Goal: Task Accomplishment & Management: Manage account settings

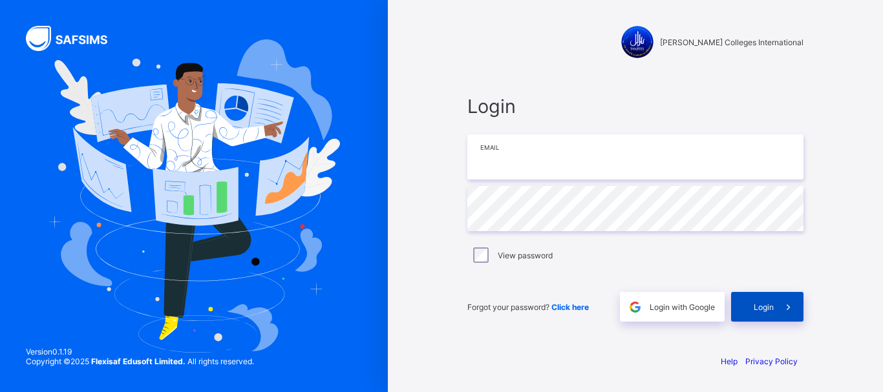
type input "**********"
click at [766, 315] on div "Login" at bounding box center [767, 307] width 72 height 30
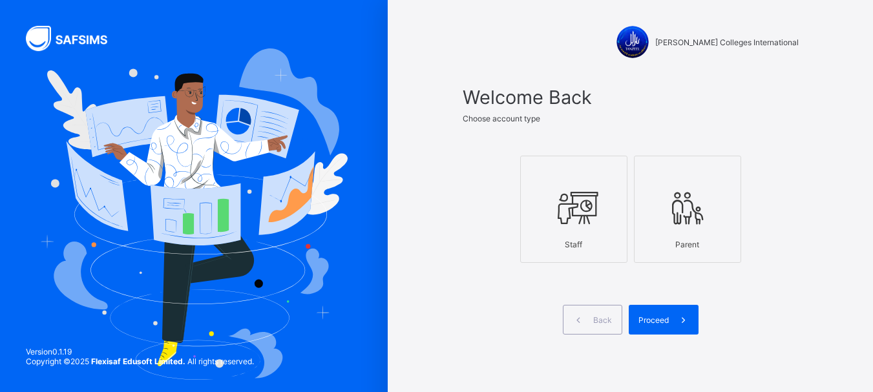
click at [600, 257] on label "Staff" at bounding box center [573, 209] width 107 height 107
click at [653, 321] on span "Proceed" at bounding box center [654, 320] width 30 height 10
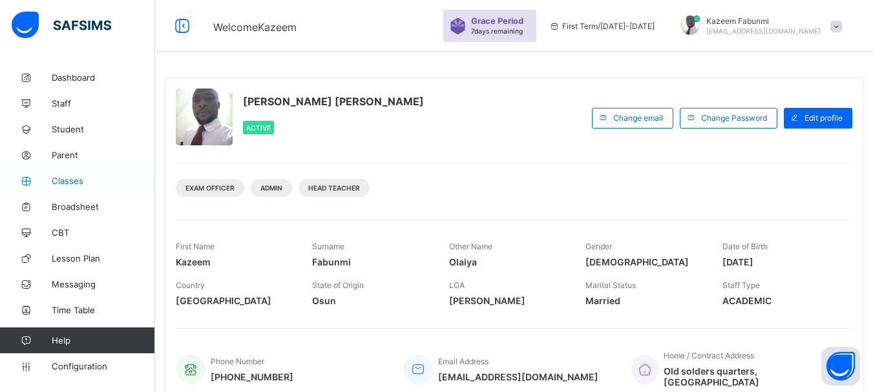
click at [69, 179] on span "Classes" at bounding box center [103, 181] width 103 height 10
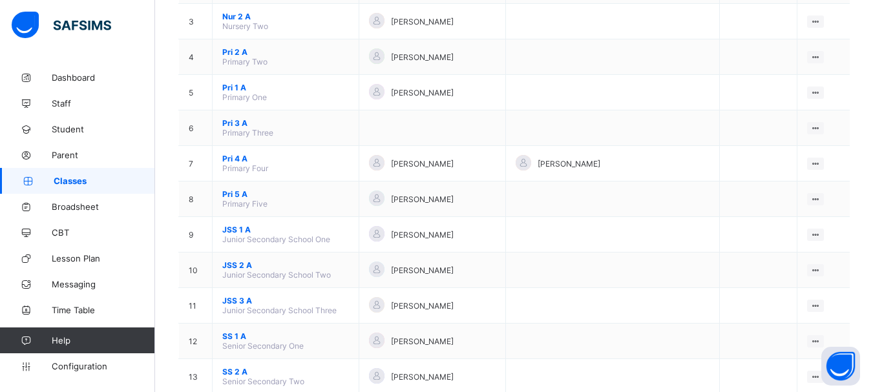
scroll to position [220, 0]
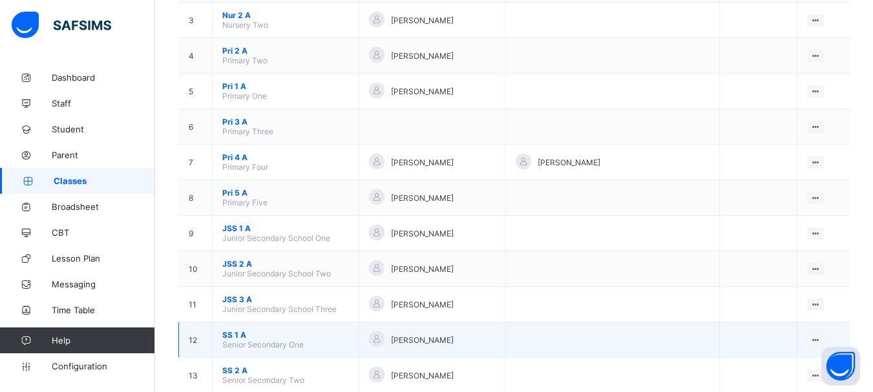
click at [233, 334] on span "SS 1 A" at bounding box center [285, 335] width 127 height 10
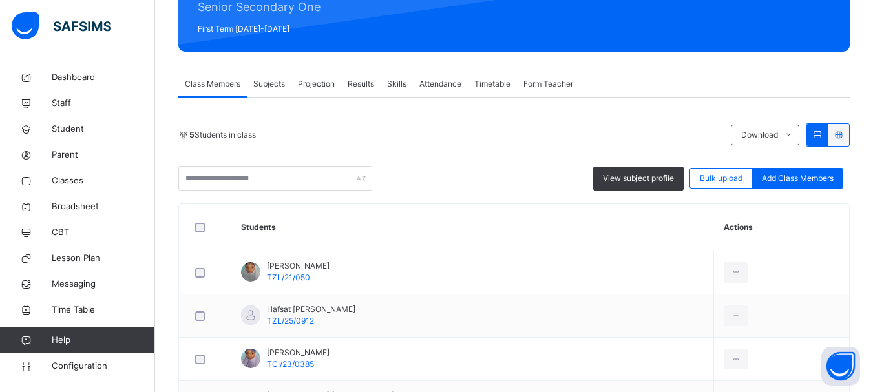
scroll to position [165, 0]
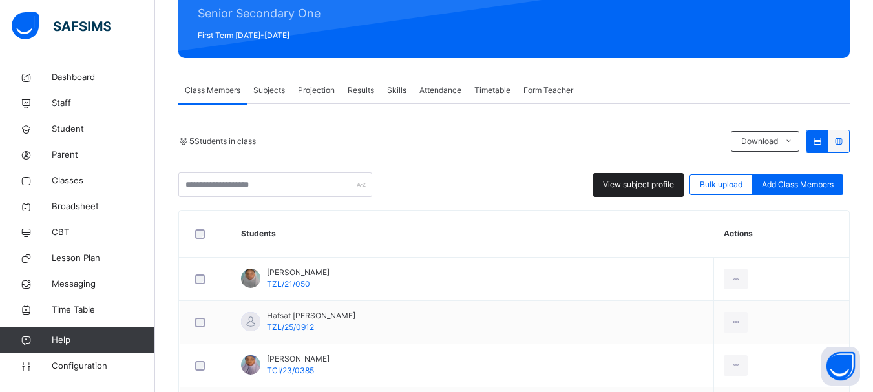
click at [640, 182] on span "View subject profile" at bounding box center [638, 185] width 71 height 12
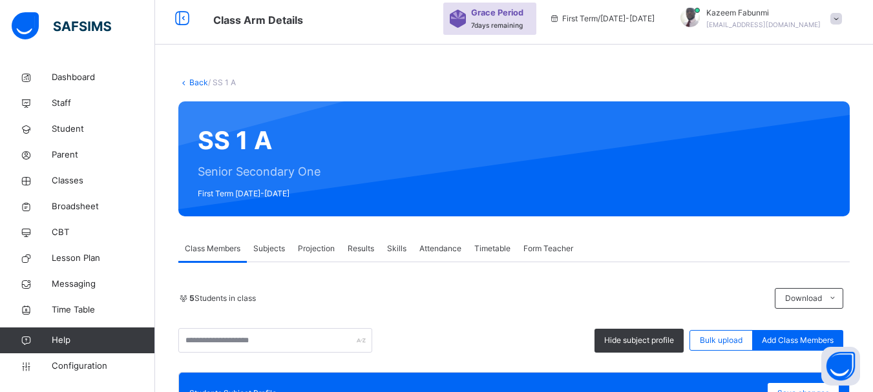
scroll to position [0, 0]
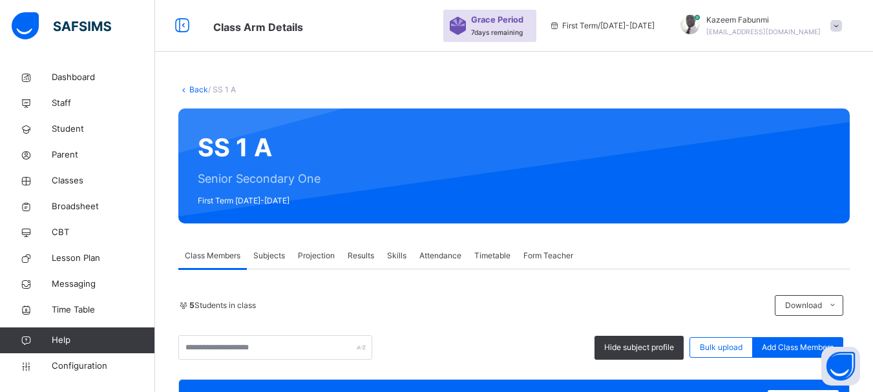
click at [193, 88] on link "Back" at bounding box center [198, 90] width 19 height 10
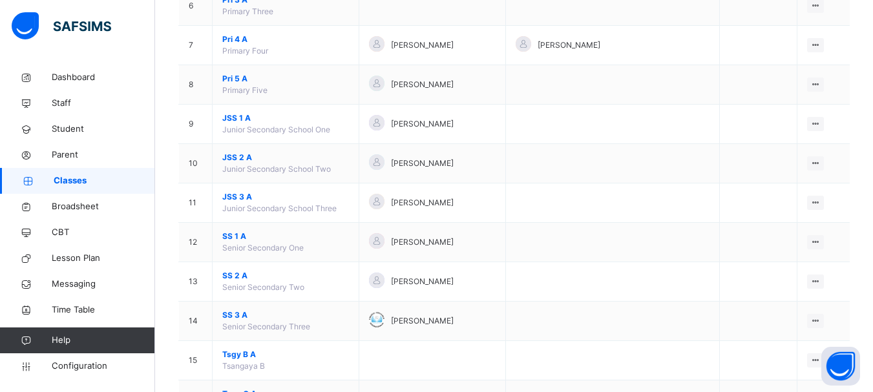
scroll to position [372, 0]
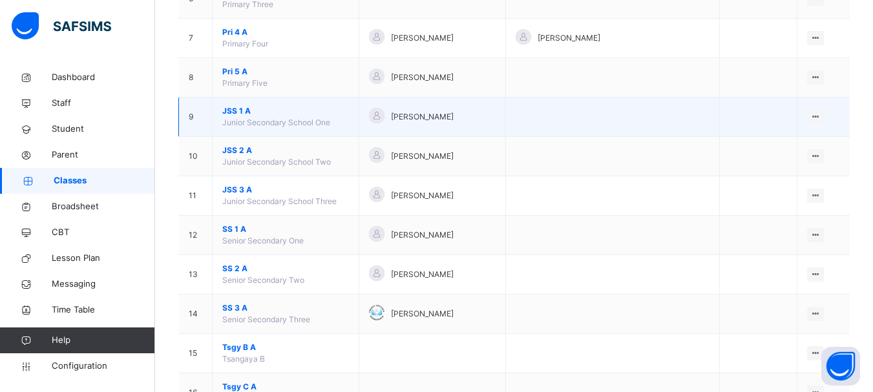
click at [242, 110] on span "JSS 1 A" at bounding box center [285, 111] width 127 height 12
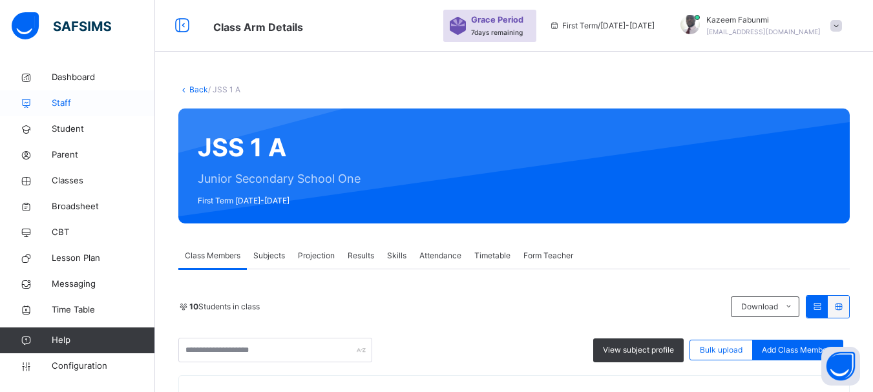
click at [56, 97] on span "Staff" at bounding box center [103, 103] width 103 height 13
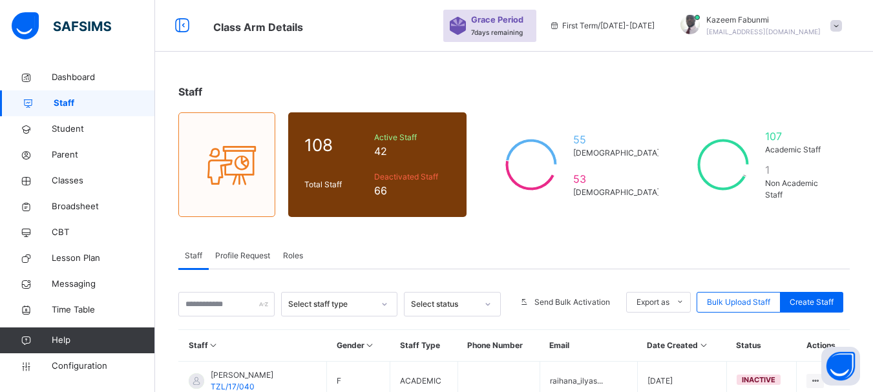
scroll to position [30, 0]
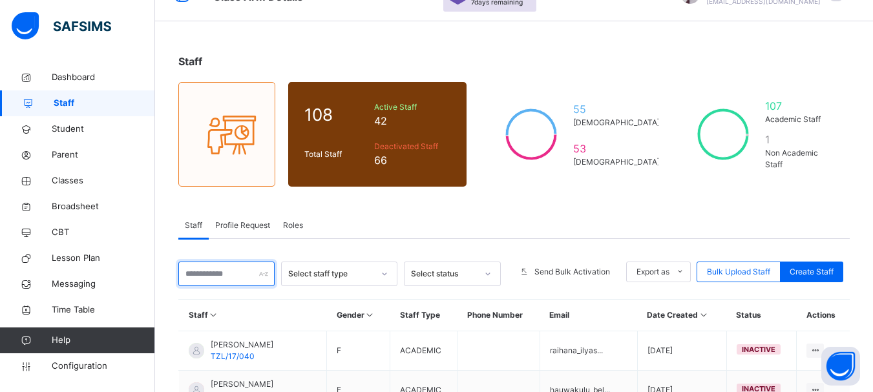
click at [214, 271] on input "text" at bounding box center [226, 274] width 96 height 25
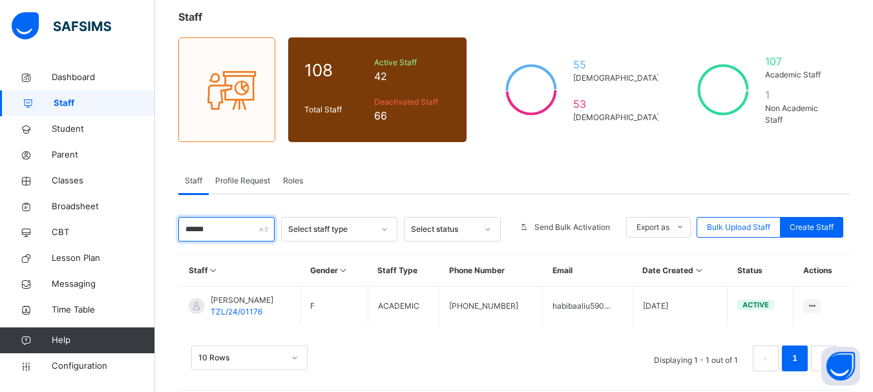
scroll to position [87, 0]
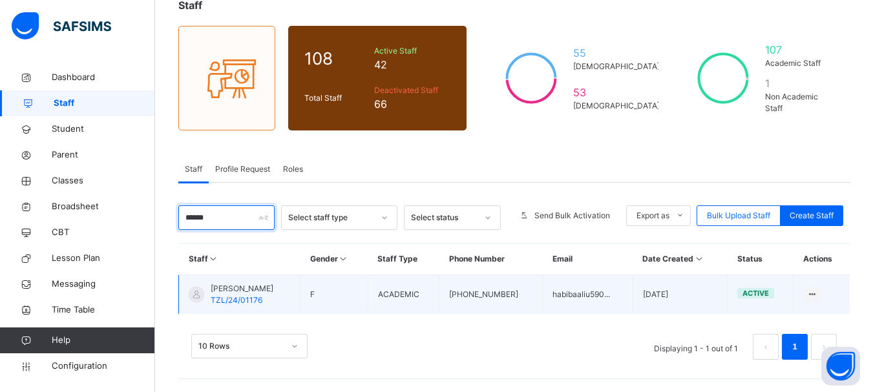
type input "******"
click at [769, 292] on span "active" at bounding box center [756, 293] width 26 height 9
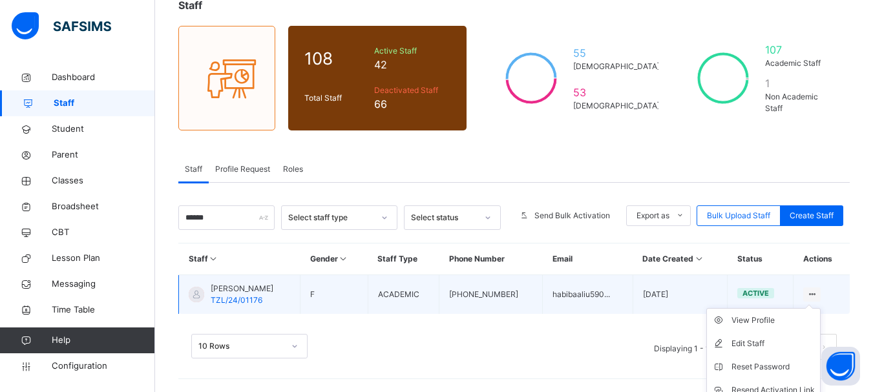
click at [818, 291] on icon at bounding box center [812, 295] width 11 height 10
click at [818, 295] on icon at bounding box center [812, 295] width 11 height 10
click at [759, 341] on div "Edit Staff" at bounding box center [773, 343] width 83 height 13
select select "**"
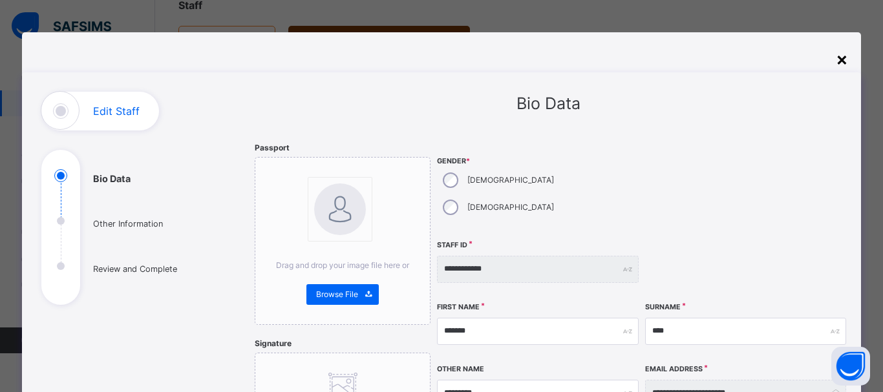
click at [837, 57] on div "×" at bounding box center [842, 58] width 12 height 27
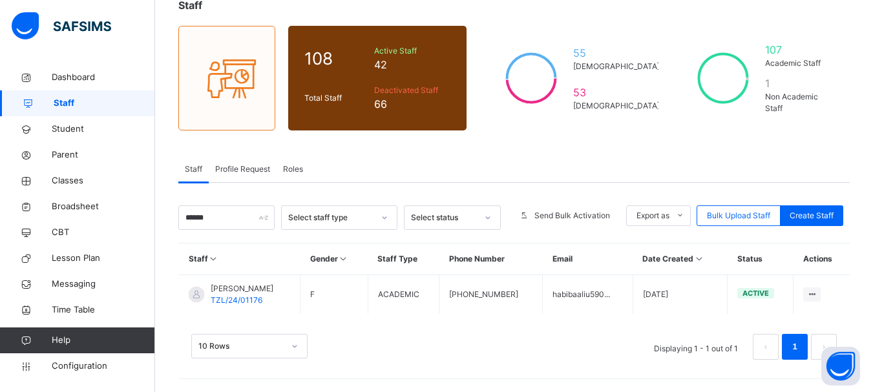
click at [632, 147] on div "Staff 108 Total Staff Active Staff 42 Deactivated Staff 66 55 [DEMOGRAPHIC_DATA…" at bounding box center [514, 185] width 718 height 414
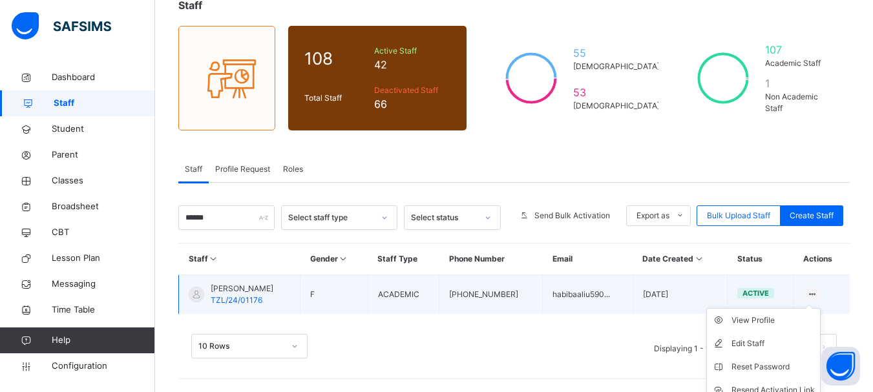
click at [821, 308] on ul "View Profile Edit Staff Reset Password Resend Activation Link Change Email Dele…" at bounding box center [763, 378] width 114 height 141
click at [760, 324] on div "View Profile" at bounding box center [773, 320] width 83 height 13
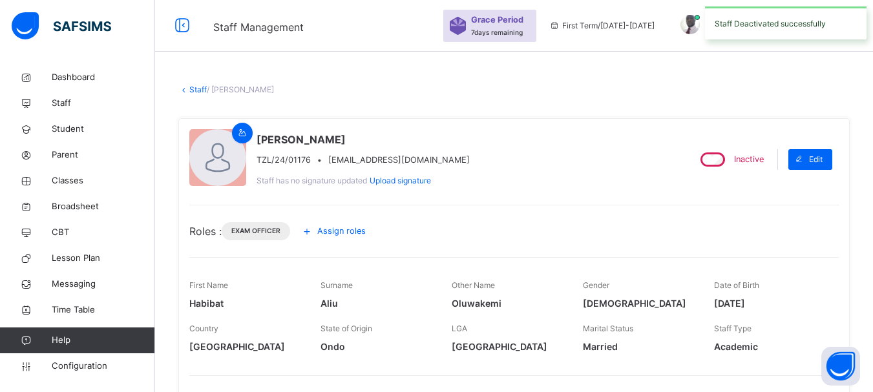
click at [196, 88] on link "Staff" at bounding box center [197, 90] width 17 height 10
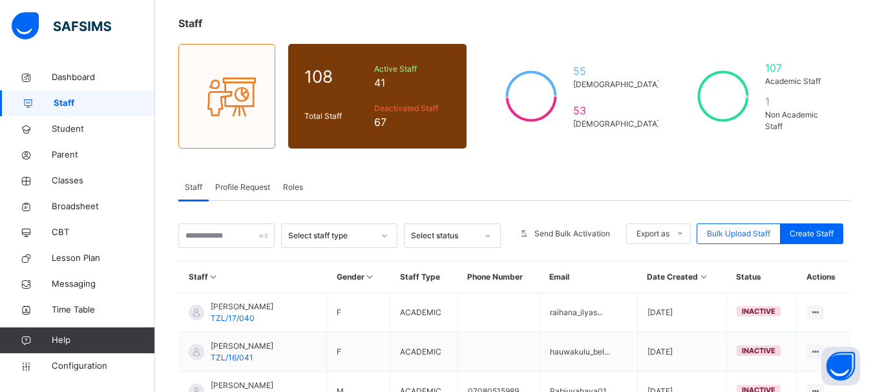
scroll to position [70, 0]
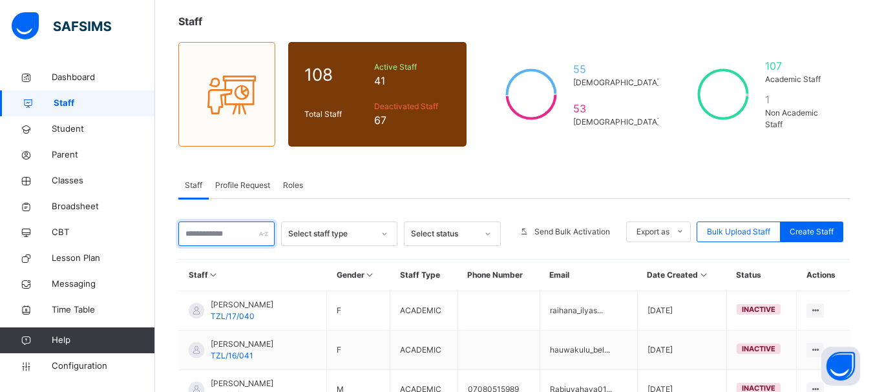
click at [225, 233] on input "text" at bounding box center [226, 234] width 96 height 25
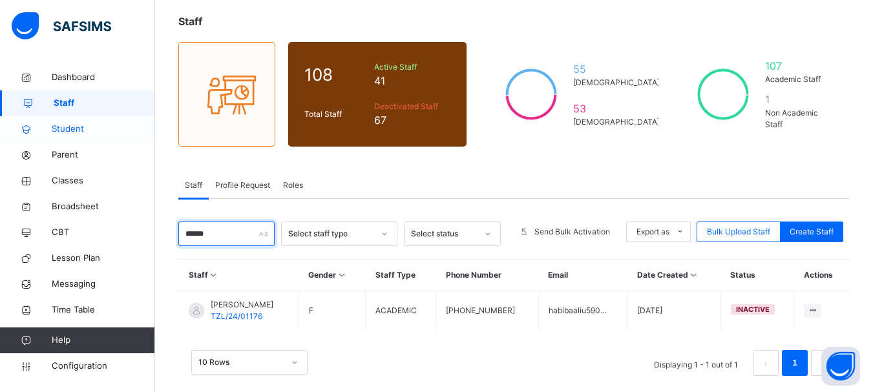
type input "******"
click at [64, 134] on span "Student" at bounding box center [103, 129] width 103 height 13
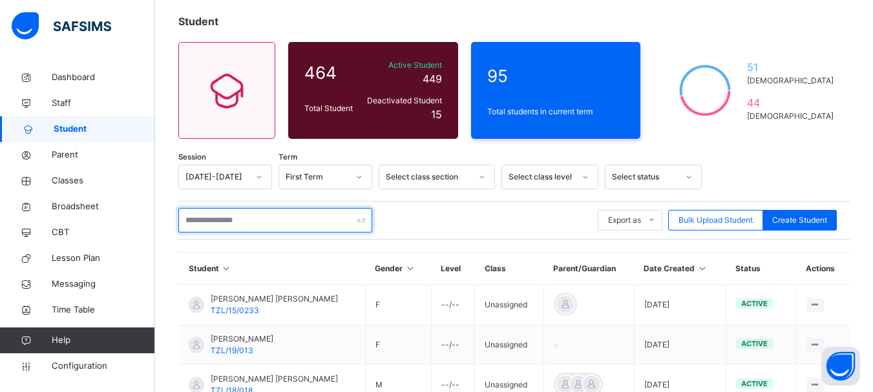
click at [257, 220] on input "text" at bounding box center [275, 220] width 194 height 25
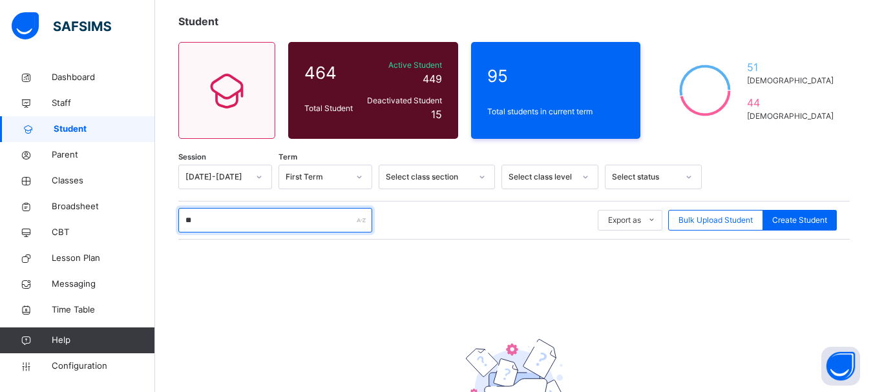
type input "*"
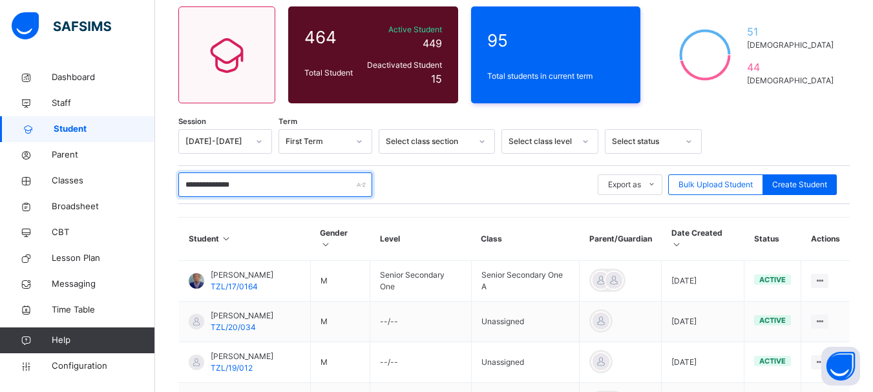
scroll to position [108, 0]
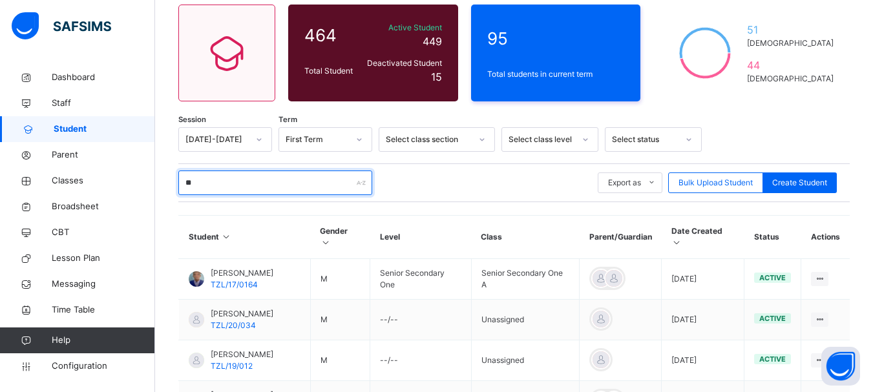
type input "*"
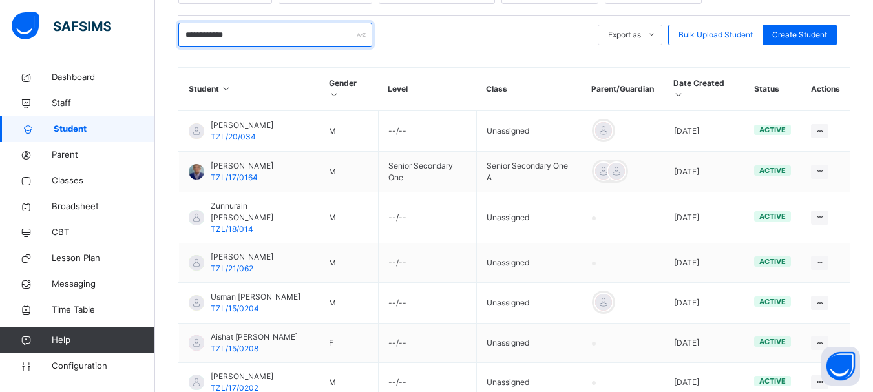
scroll to position [235, 0]
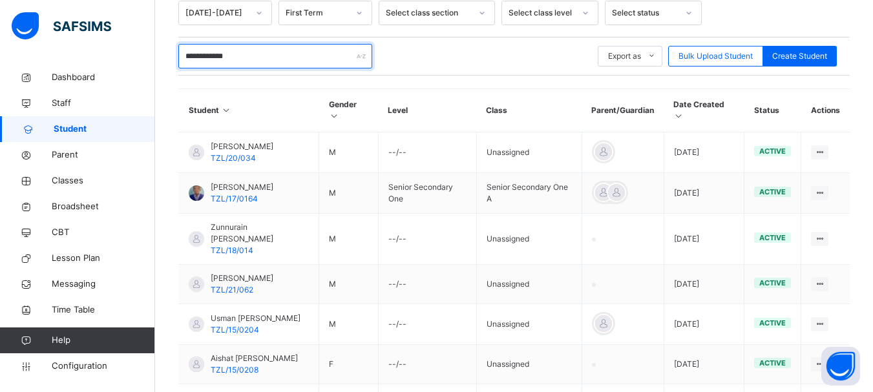
click at [249, 58] on input "**********" at bounding box center [275, 56] width 194 height 25
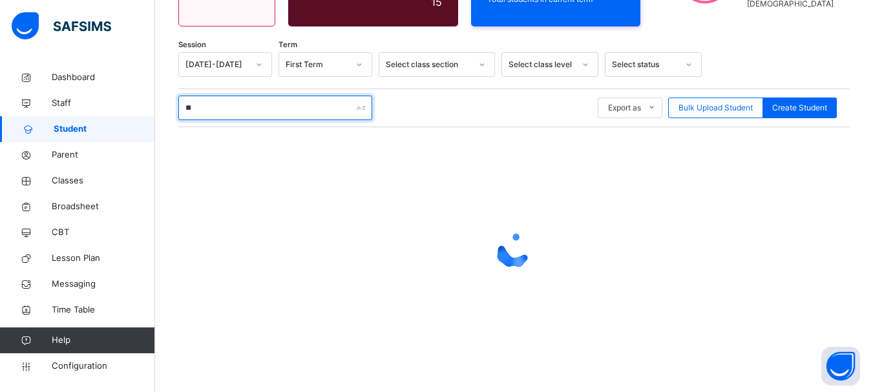
type input "*"
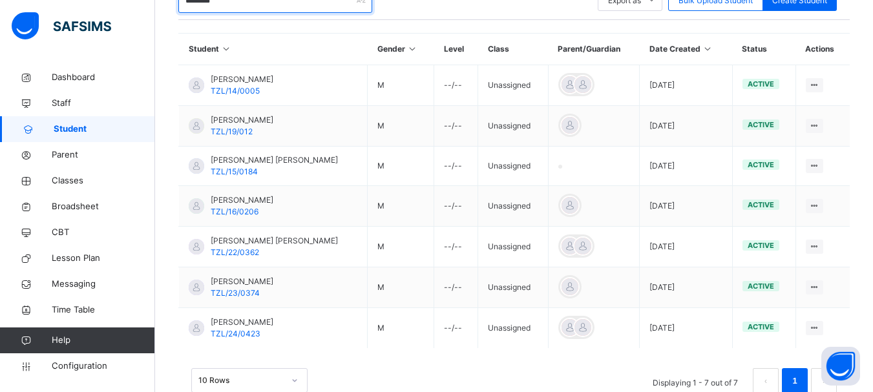
scroll to position [290, 0]
type input "********"
click at [58, 177] on span "Classes" at bounding box center [103, 181] width 103 height 13
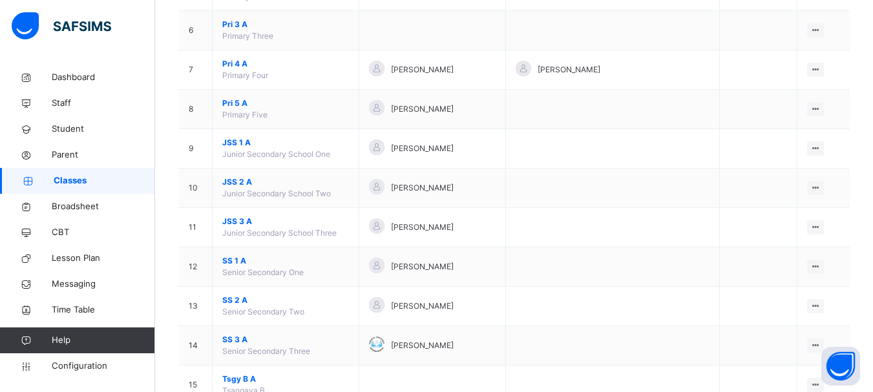
scroll to position [416, 0]
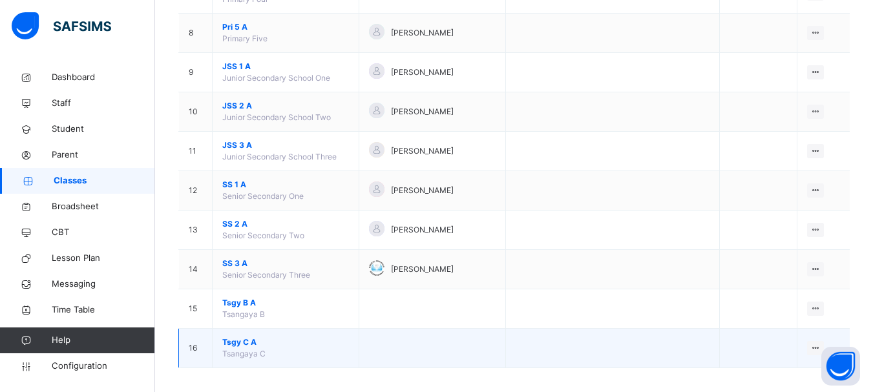
click at [238, 344] on span "Tsgy C A" at bounding box center [285, 343] width 127 height 12
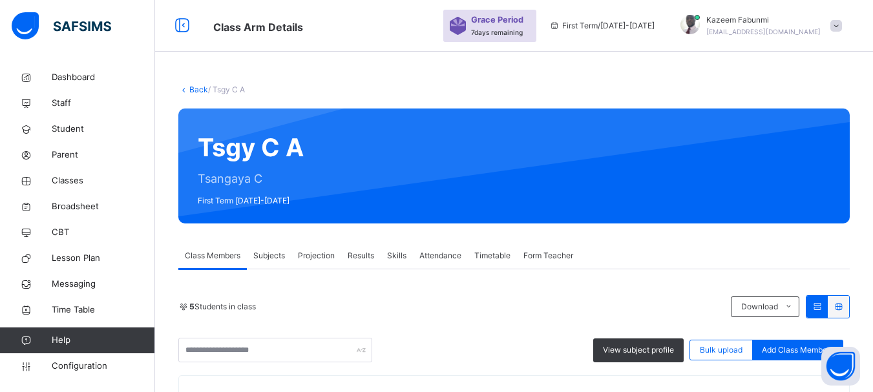
click at [193, 87] on link "Back" at bounding box center [198, 90] width 19 height 10
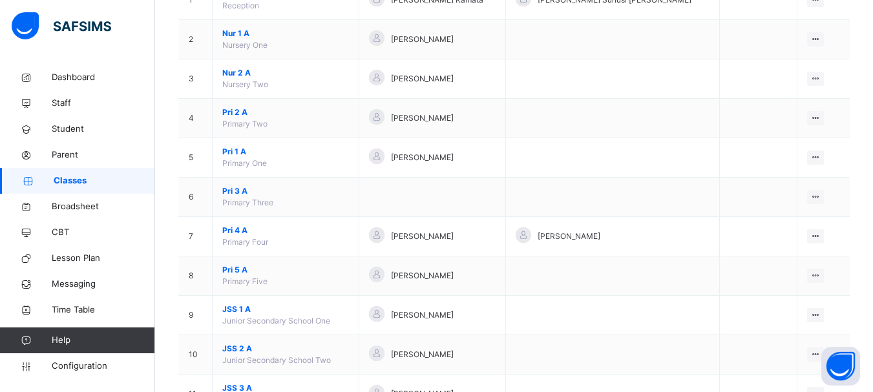
scroll to position [198, 0]
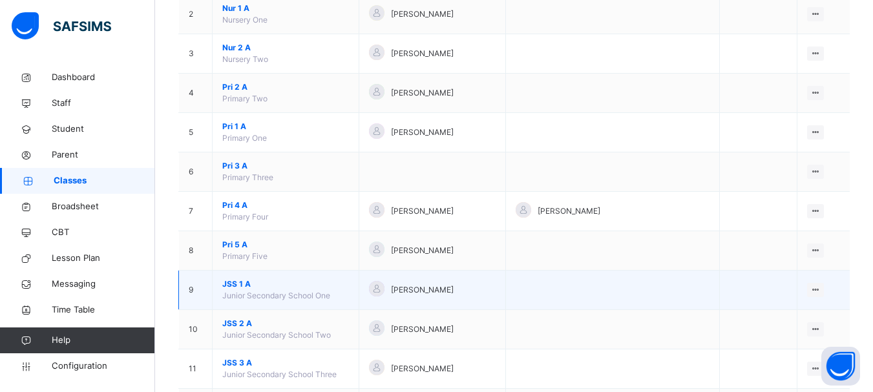
click at [242, 283] on span "JSS 1 A" at bounding box center [285, 285] width 127 height 12
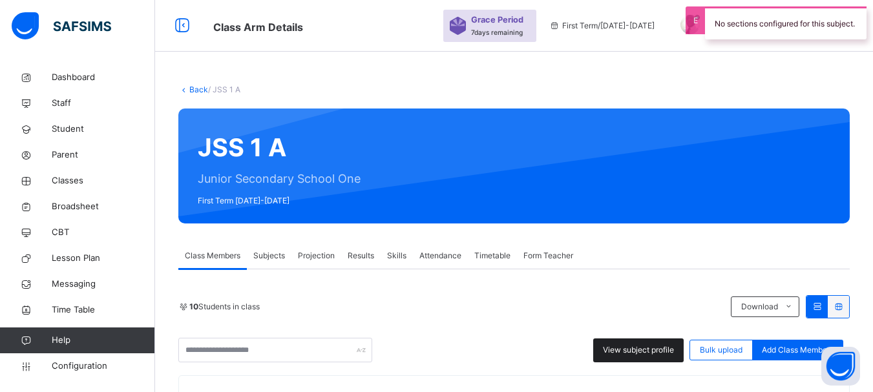
click at [649, 344] on div "View subject profile" at bounding box center [638, 351] width 90 height 24
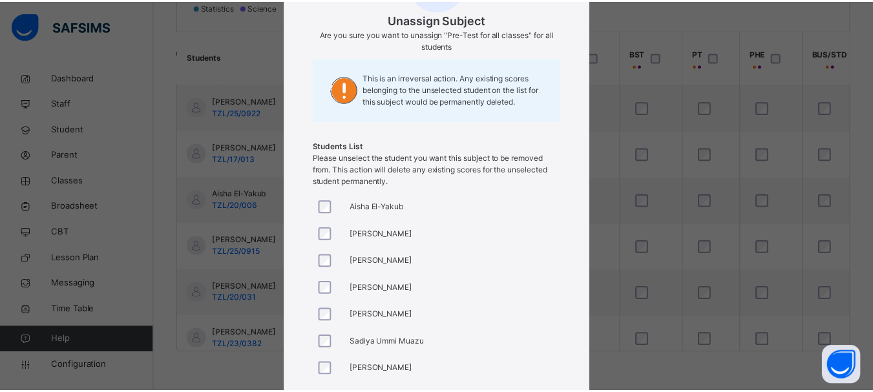
scroll to position [198, 0]
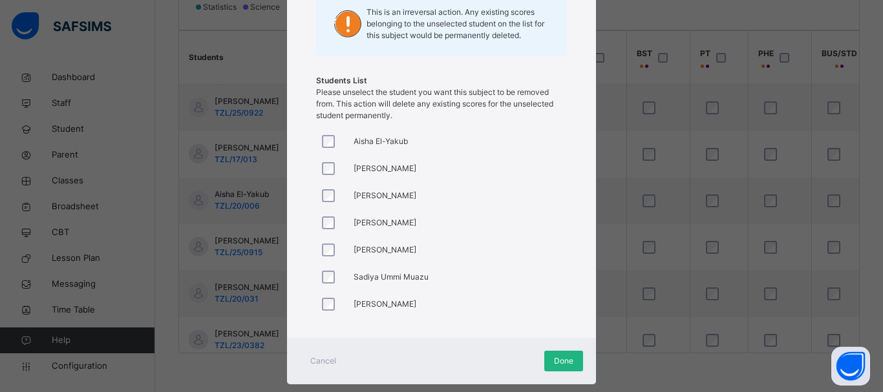
click at [554, 363] on span "Done" at bounding box center [563, 361] width 19 height 12
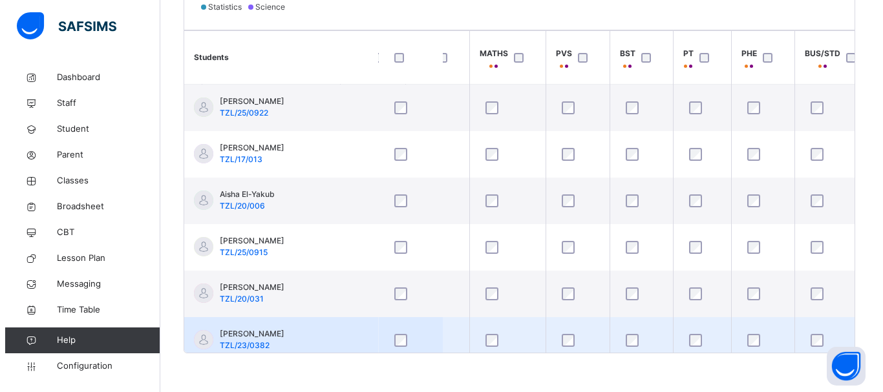
scroll to position [0, 436]
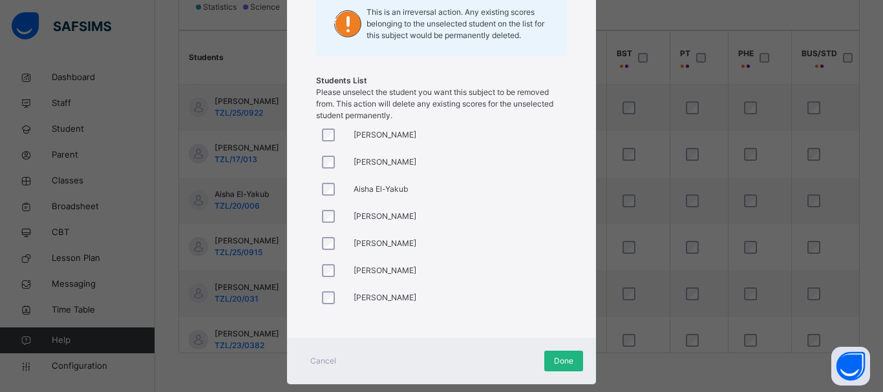
click at [562, 359] on span "Done" at bounding box center [563, 361] width 19 height 12
click at [319, 353] on div "Cancel" at bounding box center [323, 361] width 47 height 21
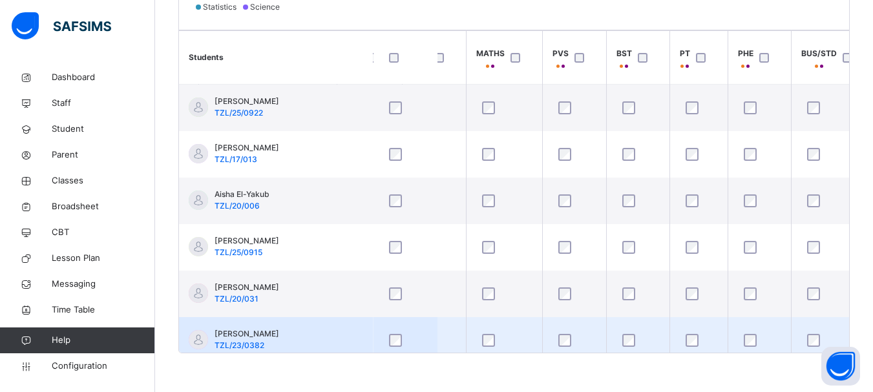
drag, startPoint x: 699, startPoint y: 347, endPoint x: 787, endPoint y: 346, distance: 87.3
click at [787, 346] on tr "[PERSON_NAME]/23/0382" at bounding box center [377, 340] width 1268 height 47
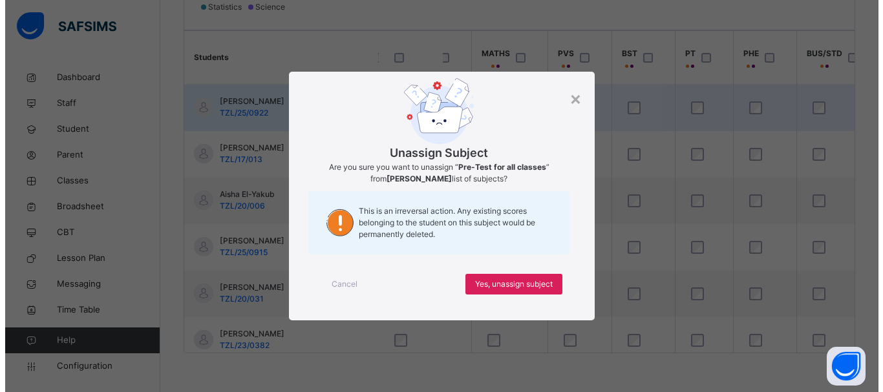
scroll to position [0, 0]
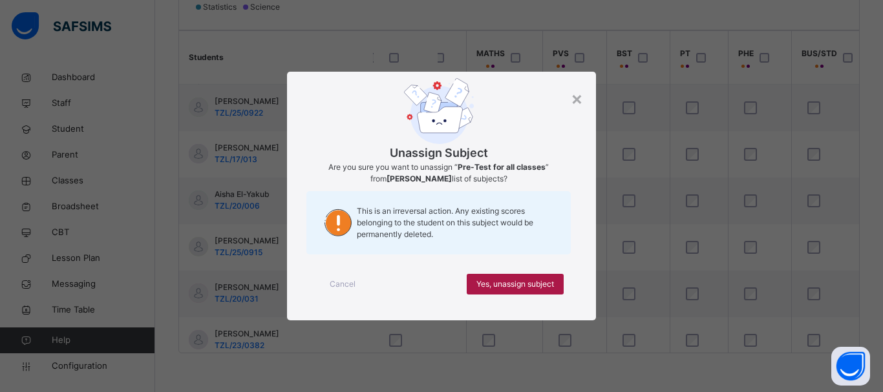
click at [506, 285] on span "Yes, unassign subject" at bounding box center [515, 285] width 78 height 12
click at [513, 286] on span "Yes, unassign subject" at bounding box center [515, 285] width 78 height 12
click at [506, 284] on span "Yes, unassign subject" at bounding box center [515, 285] width 78 height 12
click at [496, 291] on div "Yes, unassign subject" at bounding box center [515, 284] width 97 height 21
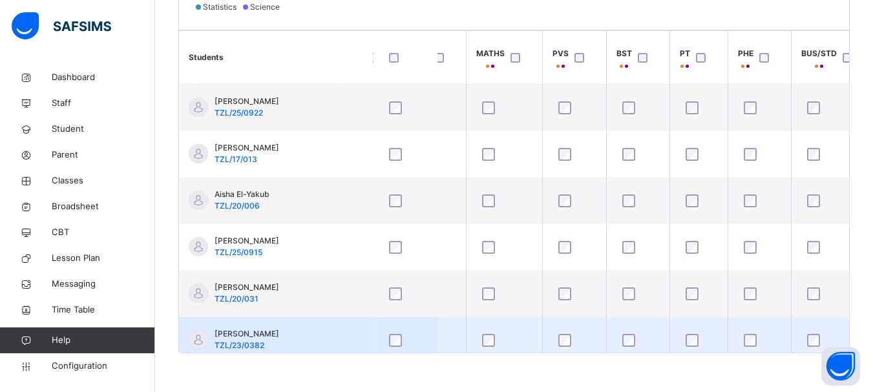
click at [680, 333] on div at bounding box center [699, 340] width 38 height 27
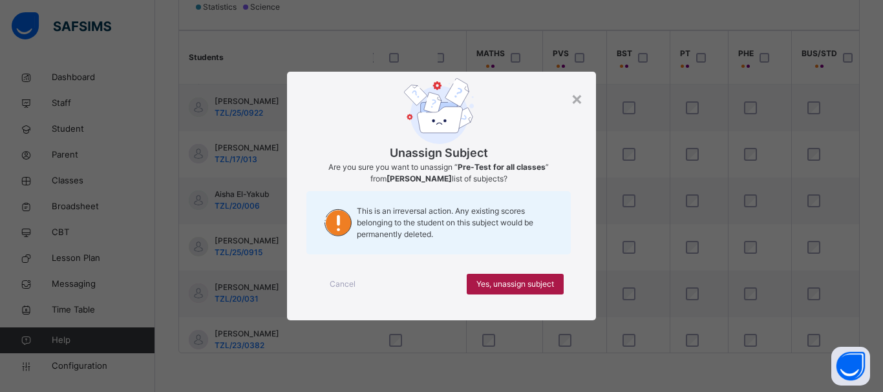
click at [504, 284] on span "Yes, unassign subject" at bounding box center [515, 285] width 78 height 12
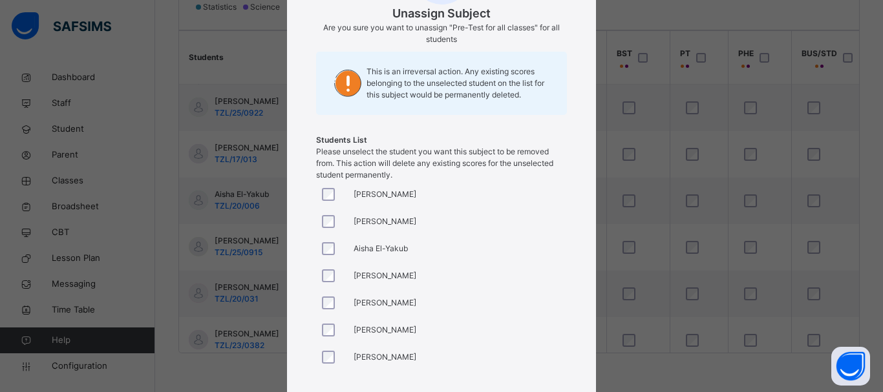
scroll to position [222, 0]
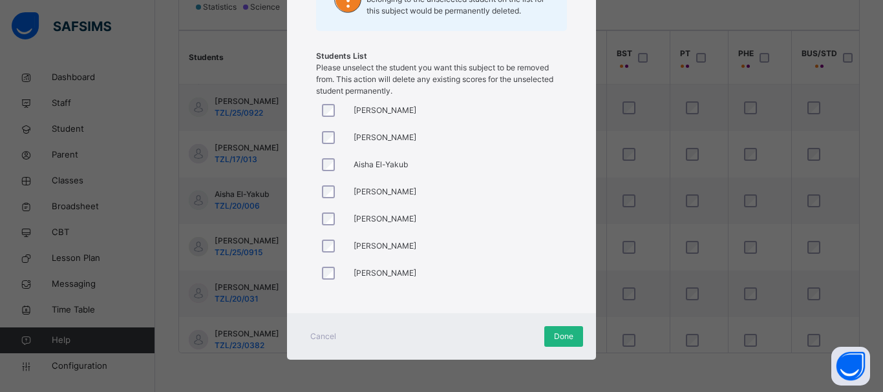
click at [560, 332] on span "Done" at bounding box center [563, 337] width 19 height 12
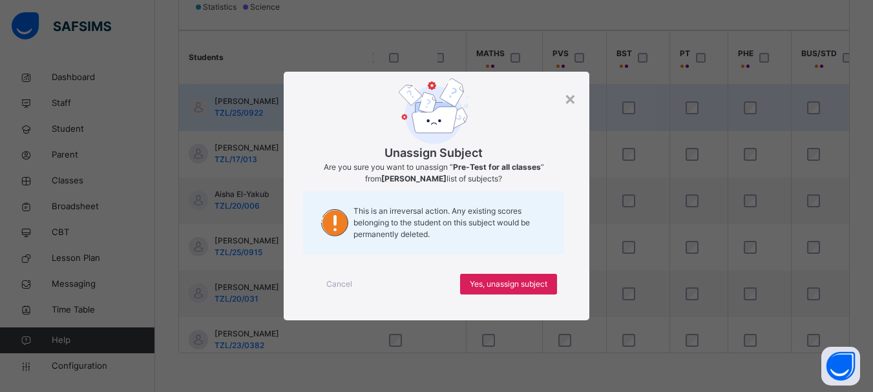
scroll to position [0, 0]
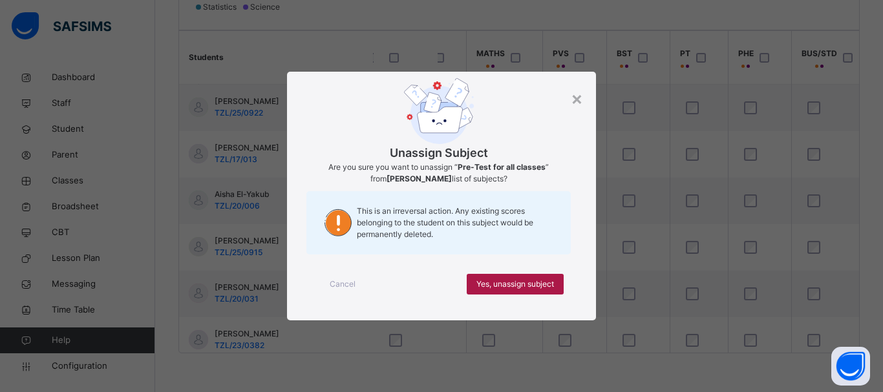
click at [513, 287] on span "Yes, unassign subject" at bounding box center [515, 285] width 78 height 12
click at [524, 276] on div "Yes, unassign subject" at bounding box center [515, 284] width 97 height 21
click at [544, 285] on span "Yes, unassign subject" at bounding box center [515, 285] width 78 height 12
click at [545, 289] on span "Yes, unassign subject" at bounding box center [515, 285] width 78 height 12
click at [525, 290] on div "Yes, unassign subject" at bounding box center [515, 284] width 97 height 21
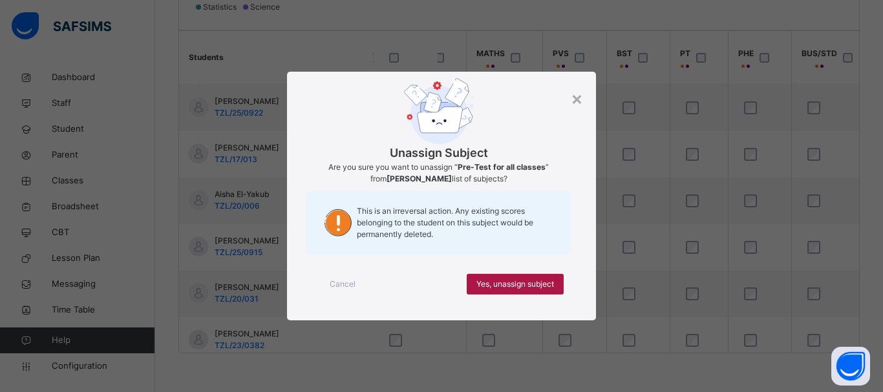
click at [549, 287] on span "Yes, unassign subject" at bounding box center [515, 285] width 78 height 12
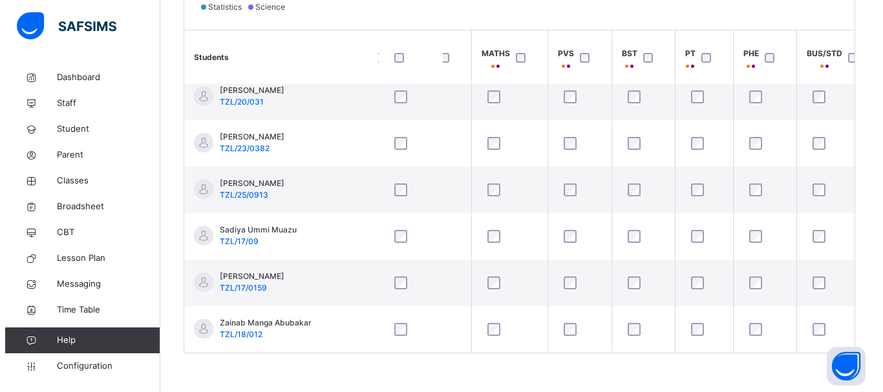
scroll to position [202, 436]
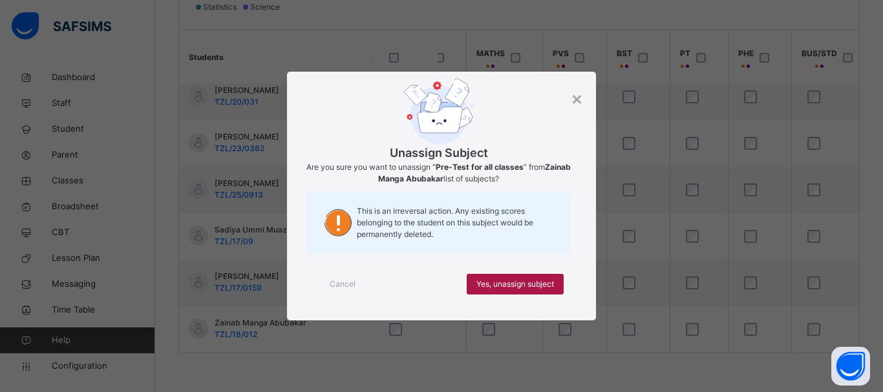
click at [542, 275] on div "Yes, unassign subject" at bounding box center [515, 284] width 97 height 21
click at [527, 284] on span "Yes, unassign subject" at bounding box center [515, 285] width 78 height 12
click at [516, 287] on span "Yes, unassign subject" at bounding box center [515, 285] width 78 height 12
click at [498, 282] on span "Yes, unassign subject" at bounding box center [515, 285] width 78 height 12
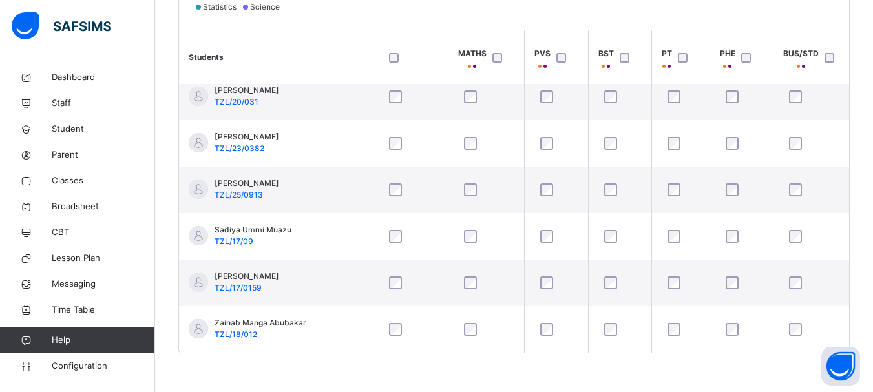
scroll to position [202, 448]
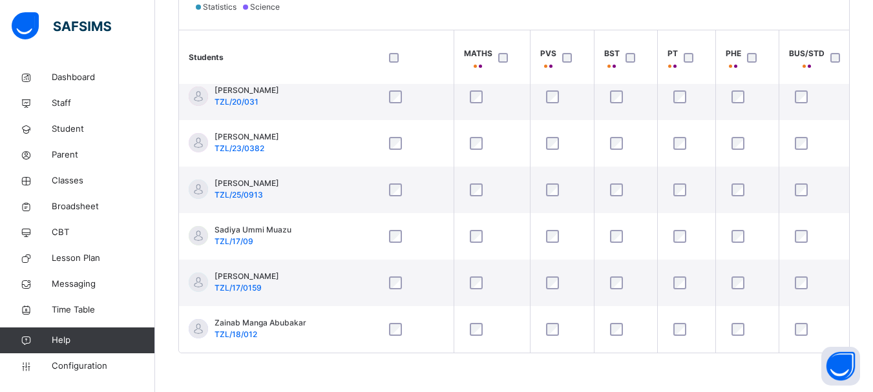
click at [825, 62] on div at bounding box center [839, 57] width 28 height 27
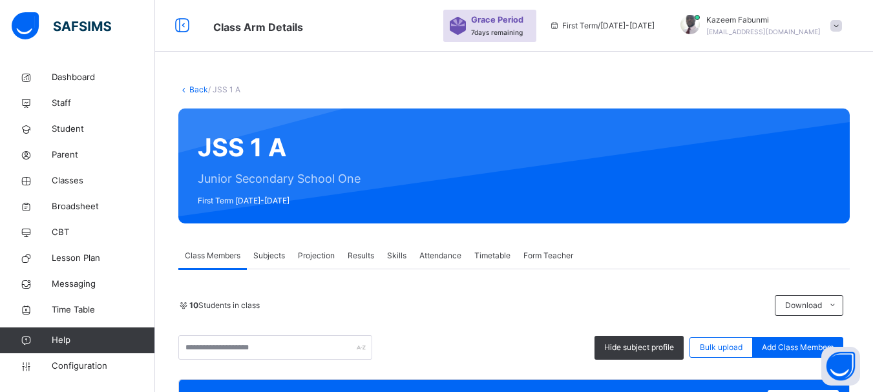
scroll to position [107, 0]
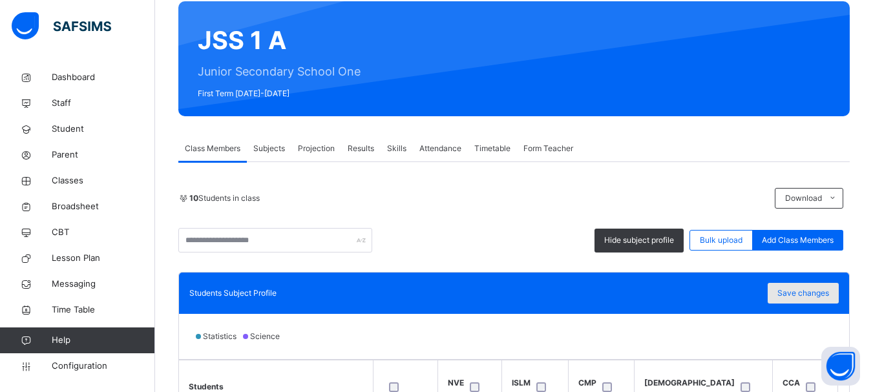
click at [806, 293] on span "Save changes" at bounding box center [804, 294] width 52 height 12
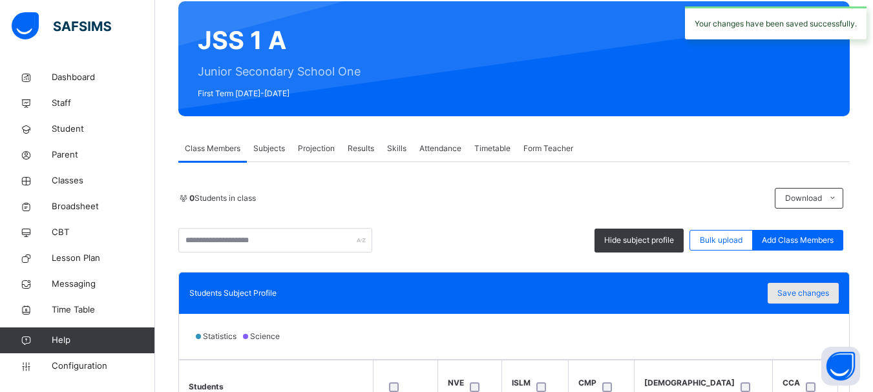
click at [810, 295] on span "Save changes" at bounding box center [804, 294] width 52 height 12
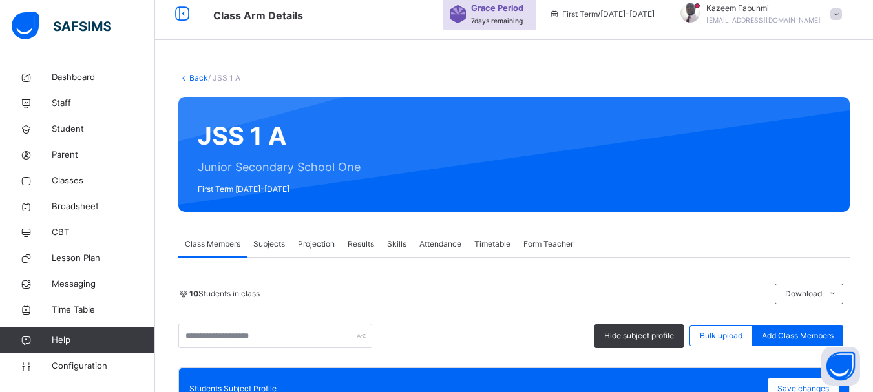
scroll to position [0, 0]
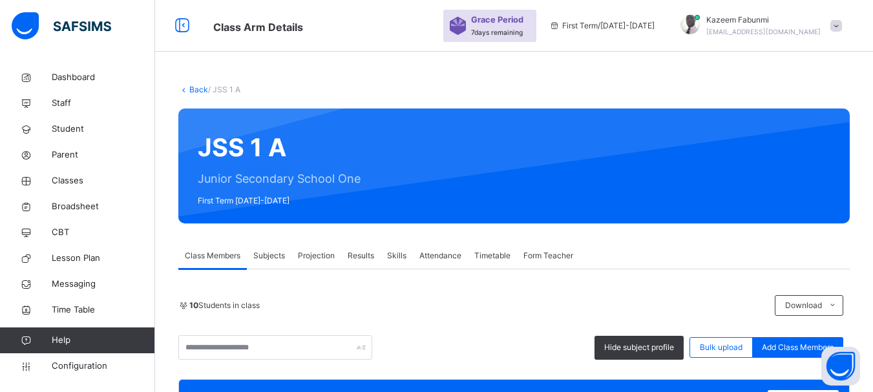
click at [204, 88] on link "Back" at bounding box center [198, 90] width 19 height 10
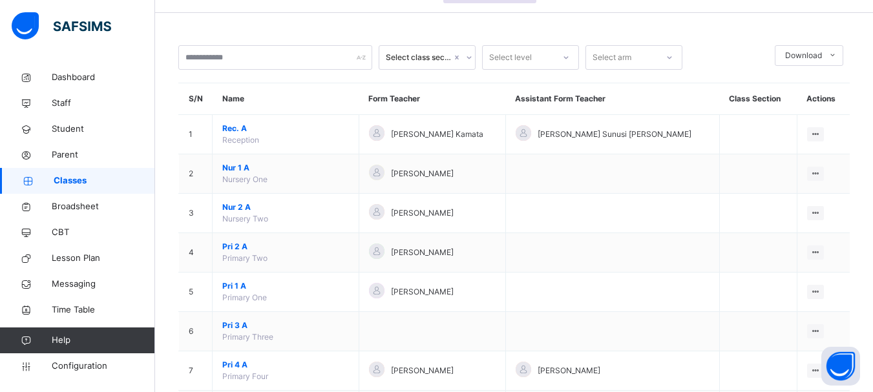
scroll to position [41, 0]
